Goal: Information Seeking & Learning: Learn about a topic

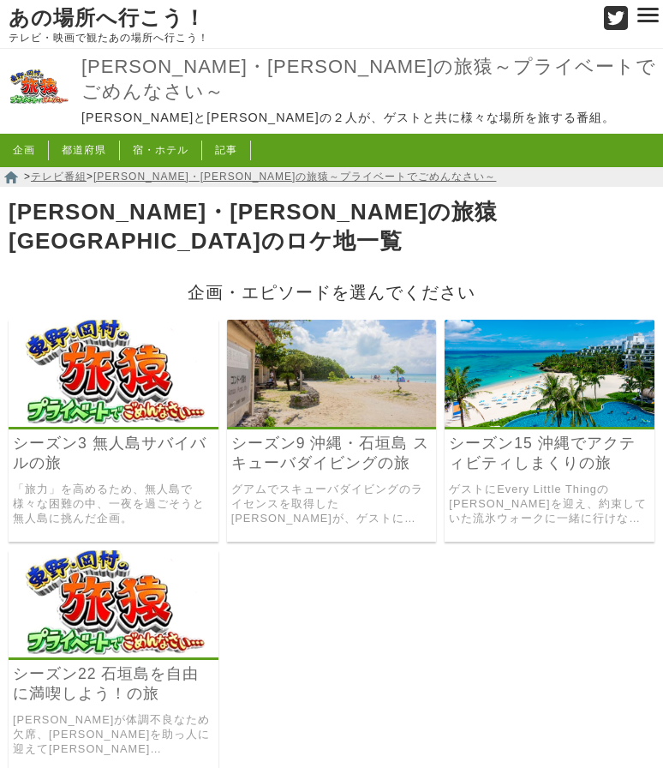
click at [66, 664] on link "シーズン22 石垣島を自由に満喫しよう！の旅" at bounding box center [113, 683] width 201 height 39
click at [408, 441] on link "シーズン9 沖縄・石垣島 スキューバダイビングの旅" at bounding box center [331, 452] width 201 height 39
click at [41, 433] on link "シーズン3 無人島サバイバルの旅" at bounding box center [113, 452] width 201 height 39
click at [511, 436] on link "シーズン15 沖縄でアクティビティしまくりの旅" at bounding box center [549, 452] width 201 height 39
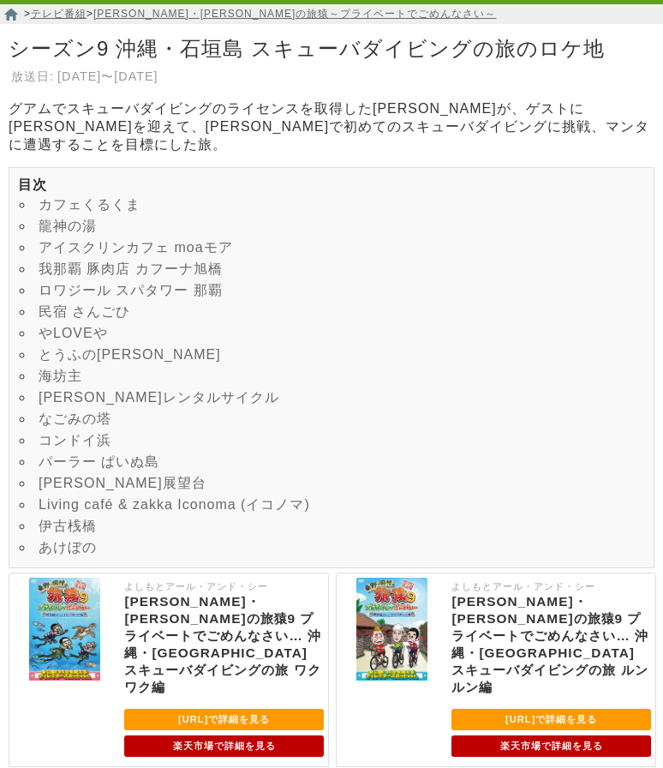
scroll to position [163, 0]
click at [50, 554] on link "あけぼの" at bounding box center [68, 547] width 58 height 15
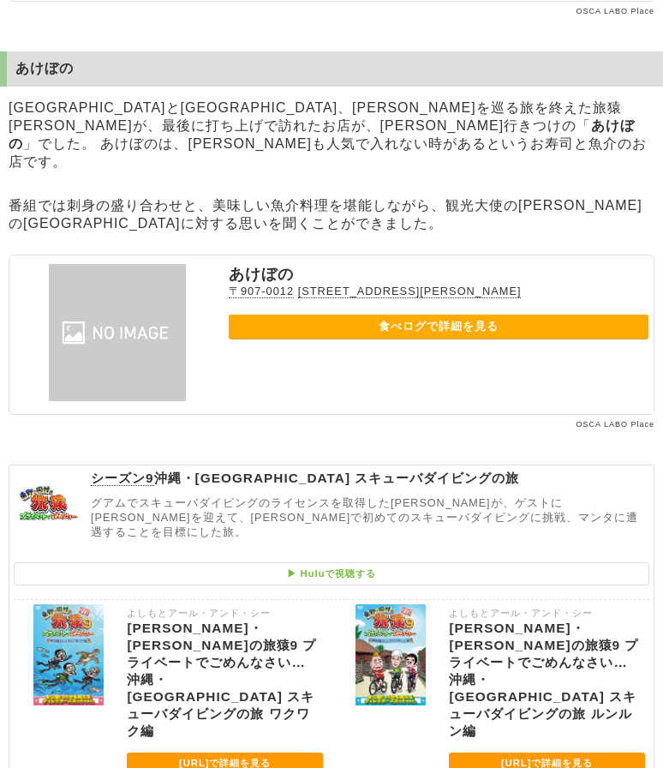
scroll to position [11118, 0]
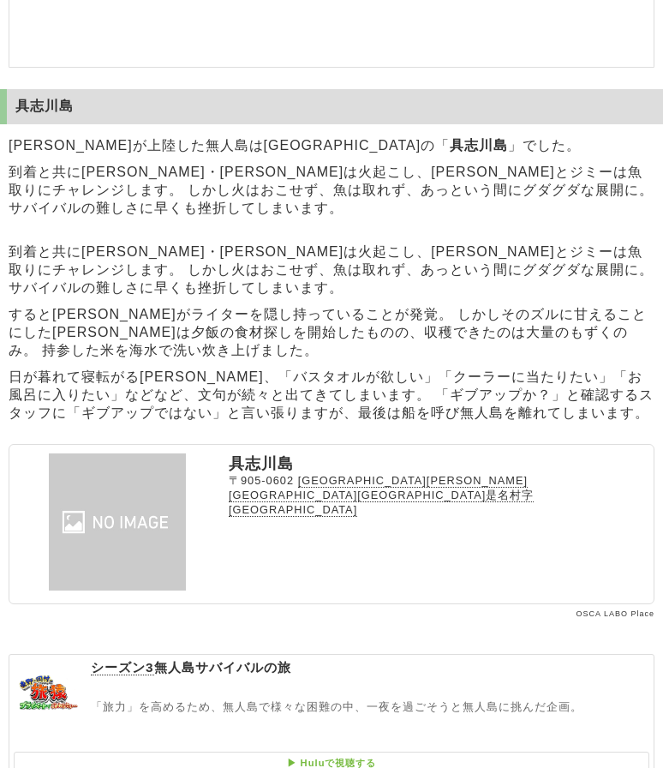
scroll to position [457, 0]
